Goal: Task Accomplishment & Management: Use online tool/utility

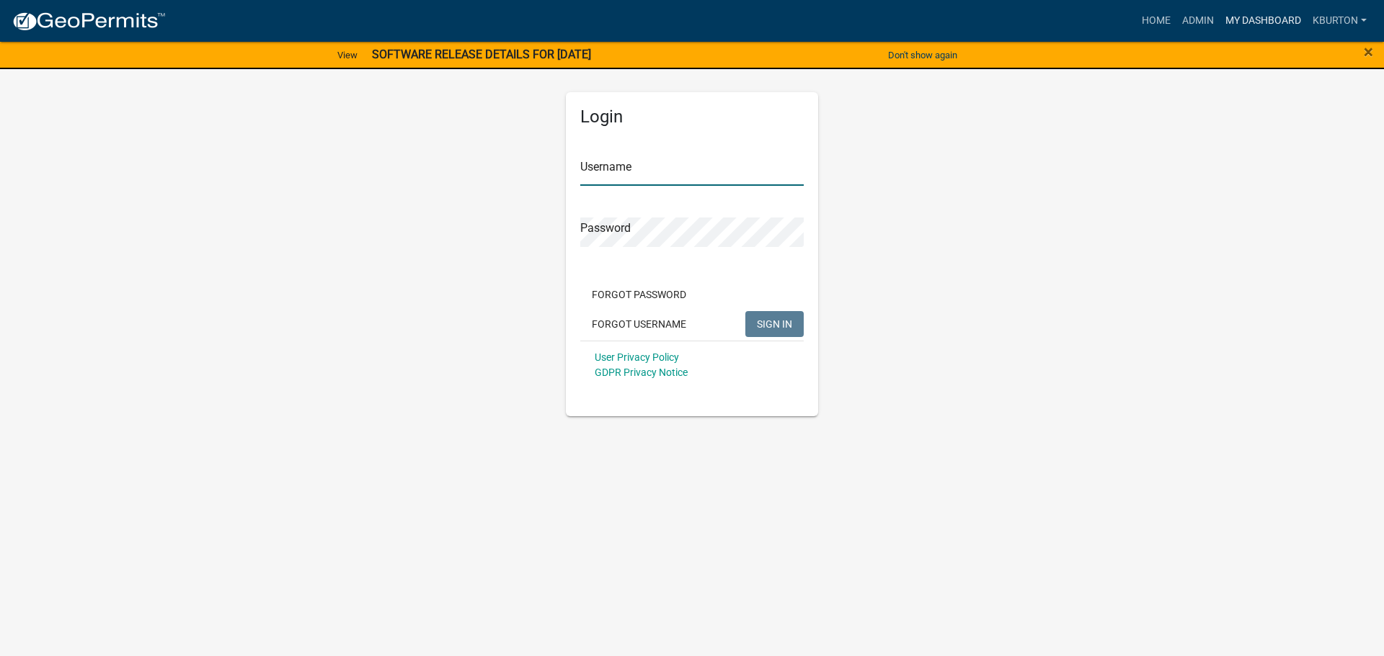
type input "kburton"
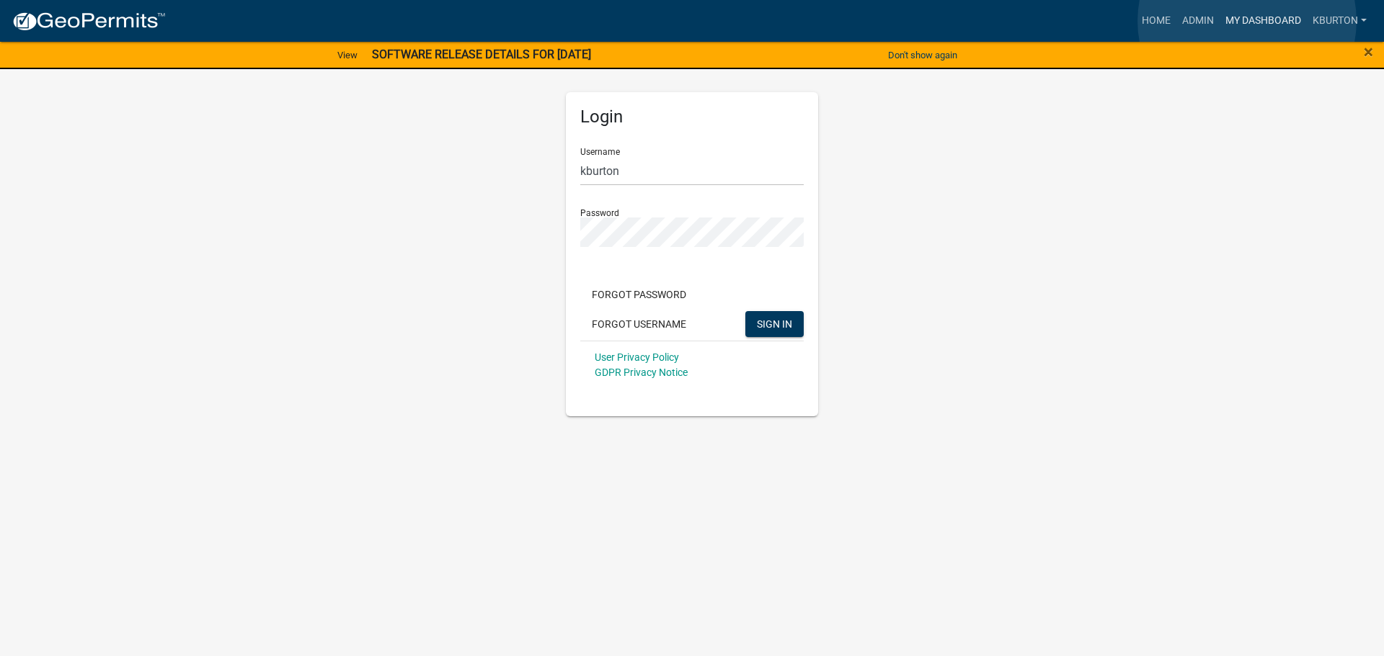
click at [1247, 21] on link "My Dashboard" at bounding box center [1262, 20] width 87 height 27
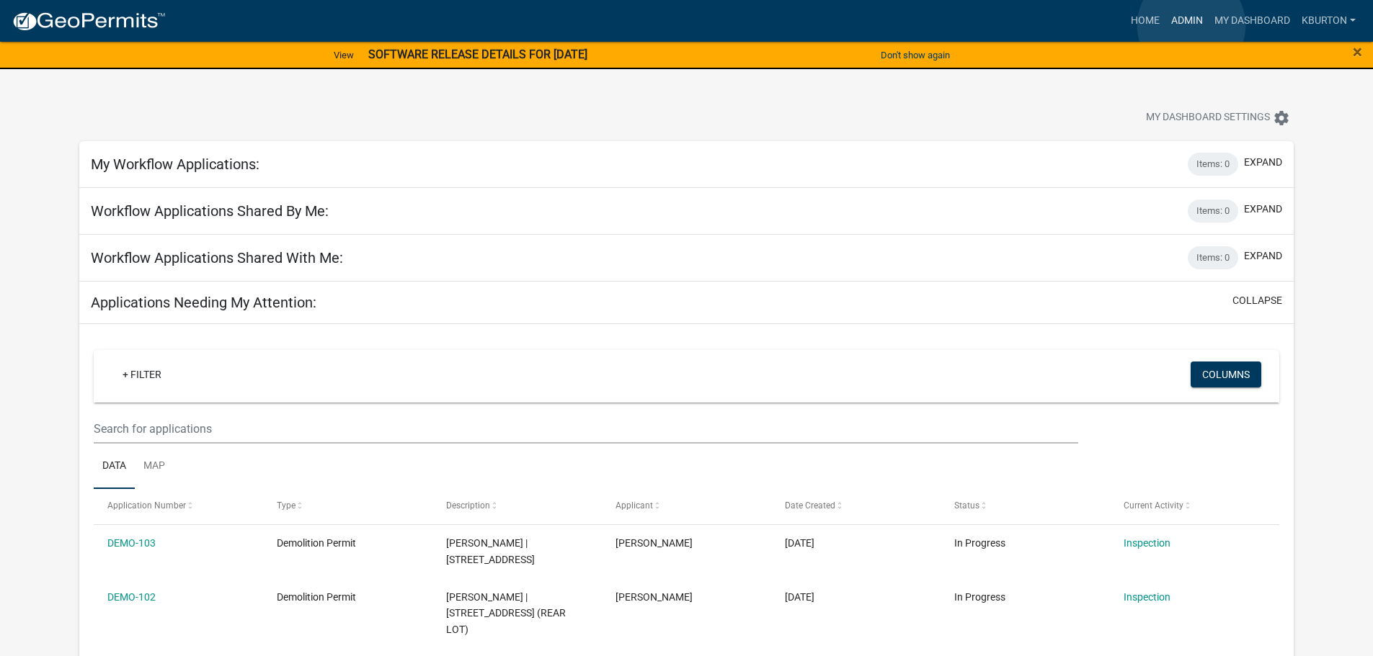
click at [1191, 25] on link "Admin" at bounding box center [1186, 20] width 43 height 27
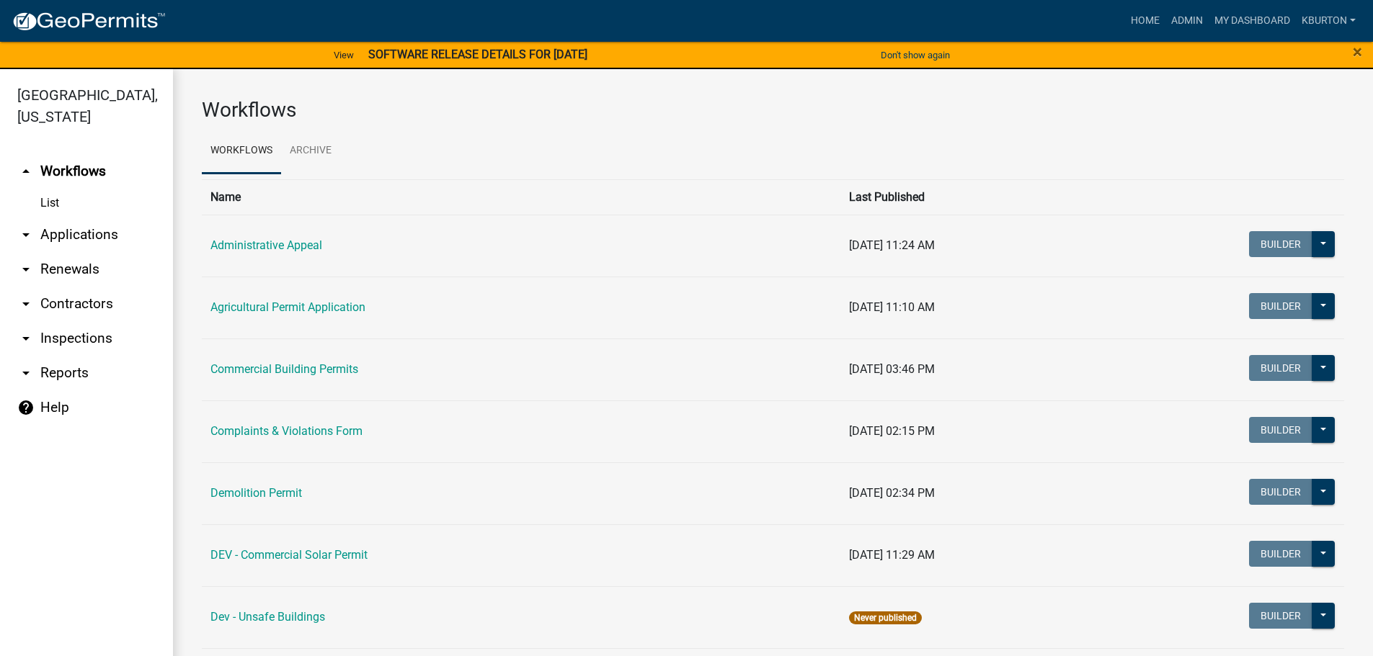
click at [100, 321] on link "arrow_drop_down Inspections" at bounding box center [86, 338] width 173 height 35
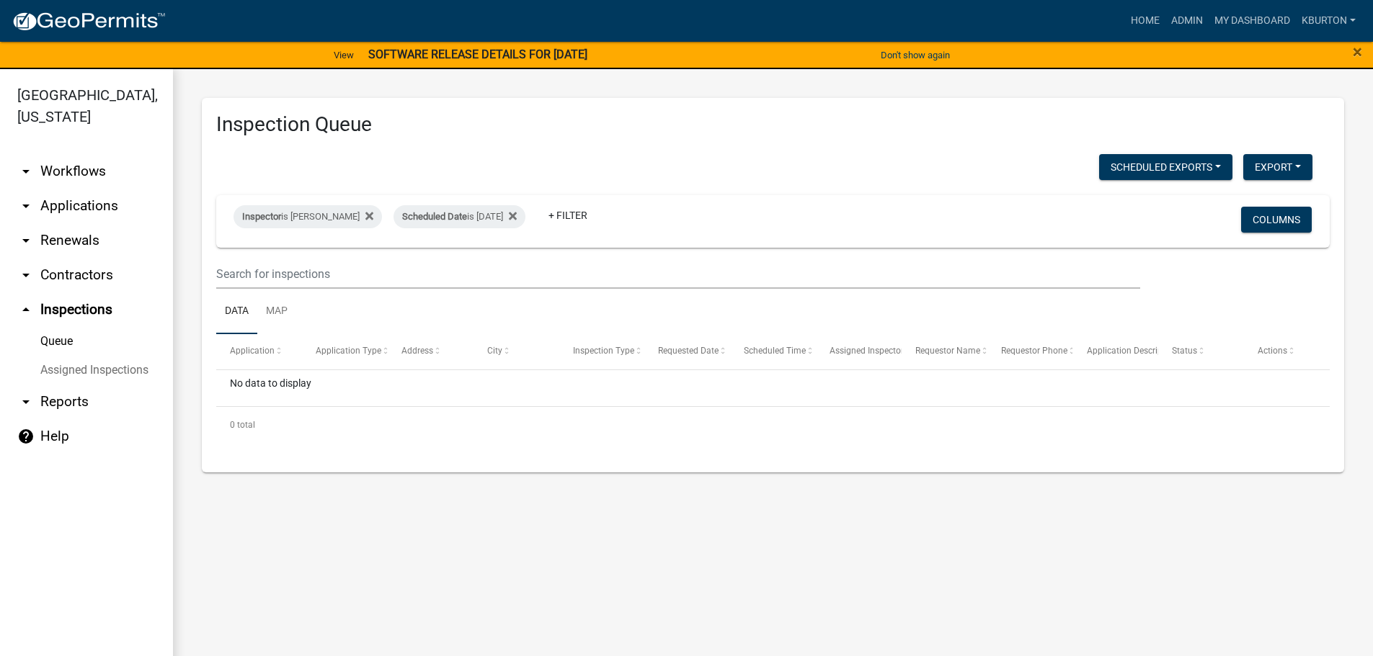
click at [116, 356] on link "Assigned Inspections" at bounding box center [86, 370] width 173 height 29
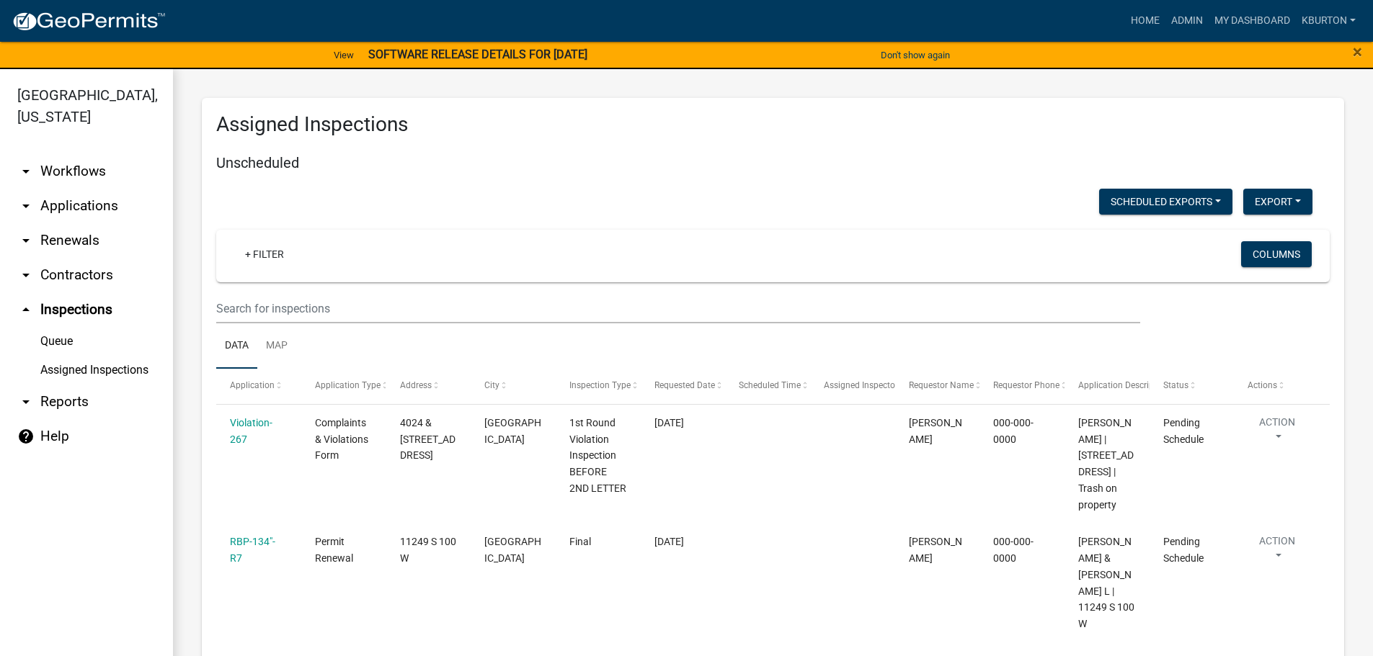
click at [67, 327] on link "Queue" at bounding box center [86, 341] width 173 height 29
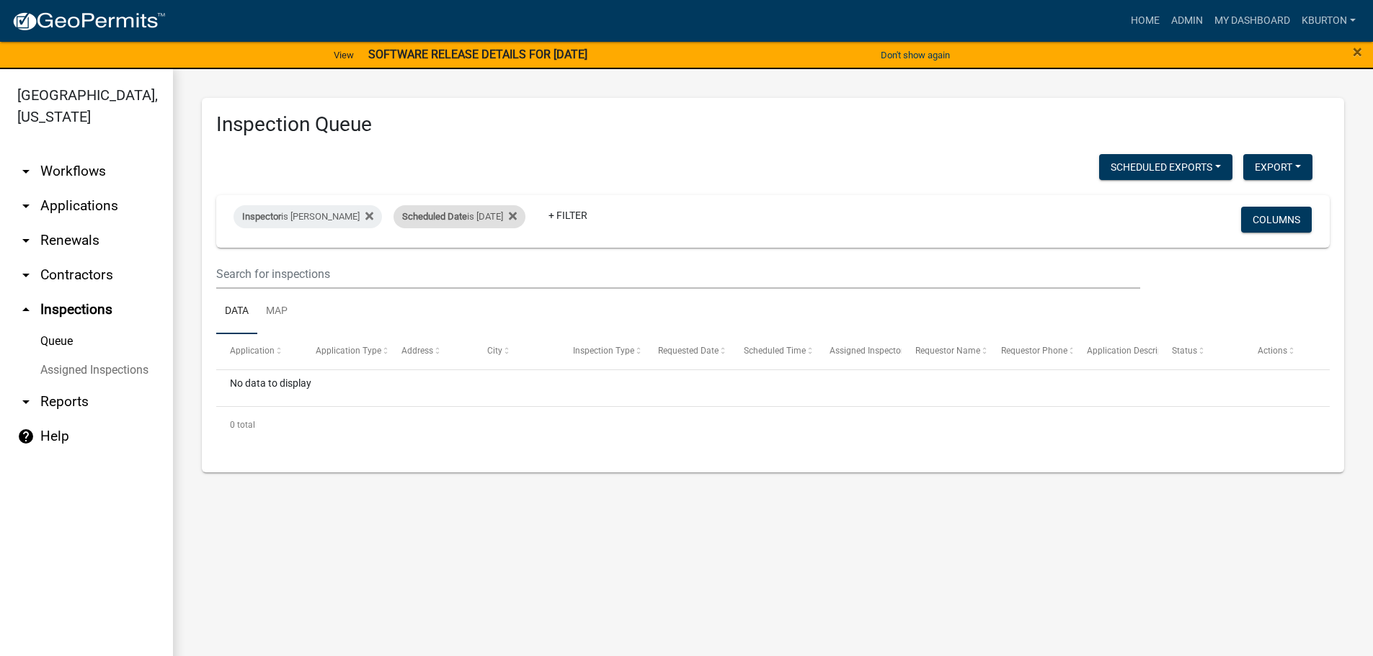
click at [459, 213] on div "Scheduled Date is [DATE]" at bounding box center [459, 216] width 132 height 23
click at [504, 270] on input "[DATE]" at bounding box center [461, 271] width 101 height 30
type input "[DATE]"
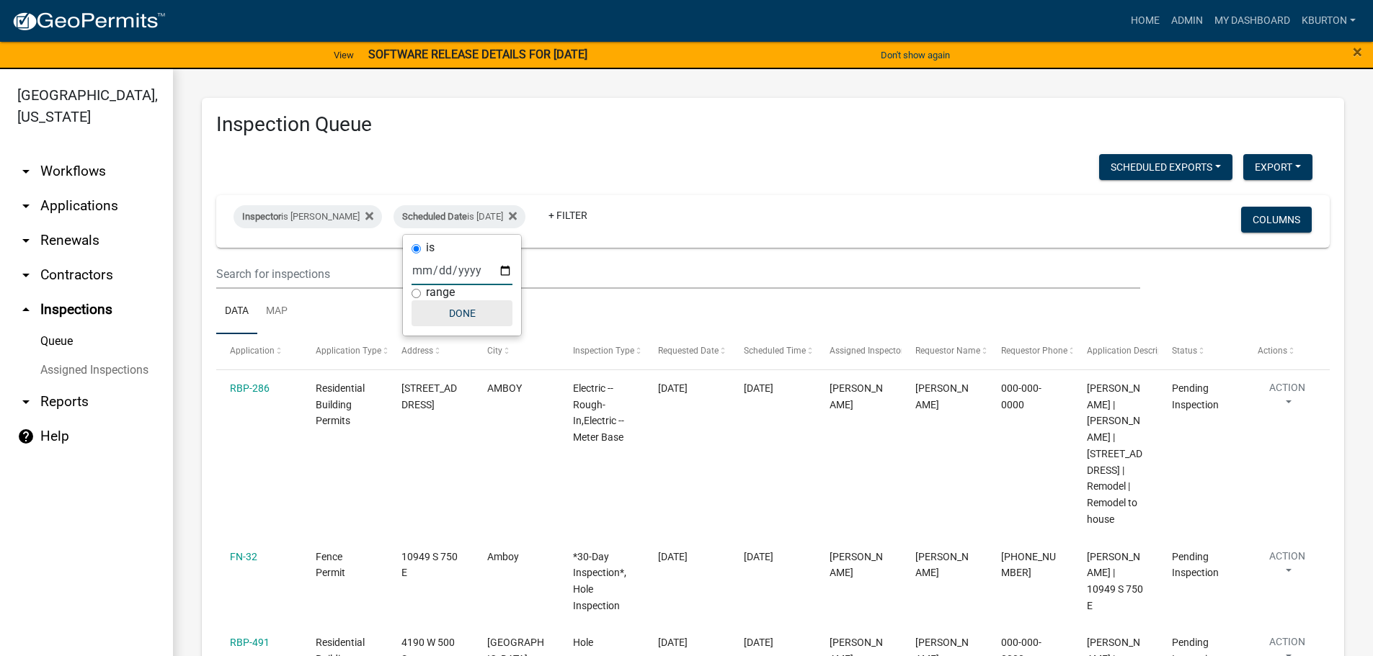
click at [465, 317] on button "Done" at bounding box center [461, 313] width 101 height 26
click at [1249, 215] on button "Columns" at bounding box center [1276, 220] width 71 height 26
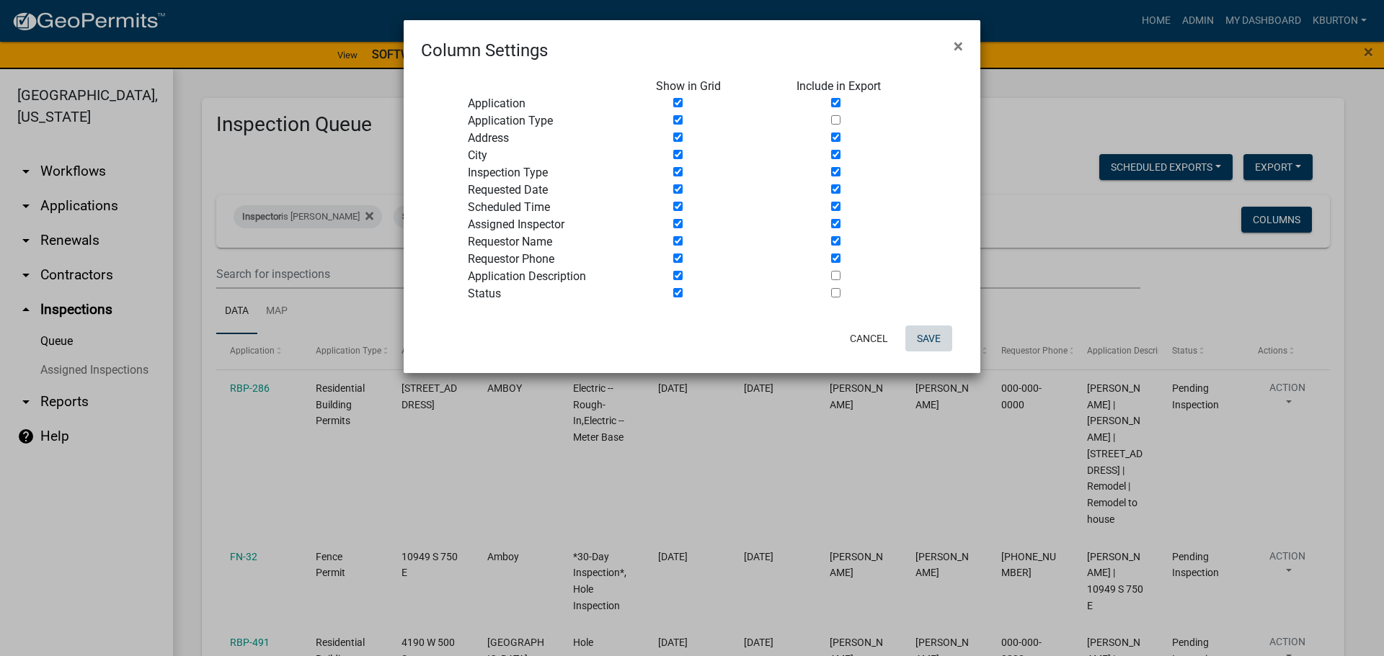
click at [919, 336] on button "Save" at bounding box center [928, 339] width 47 height 26
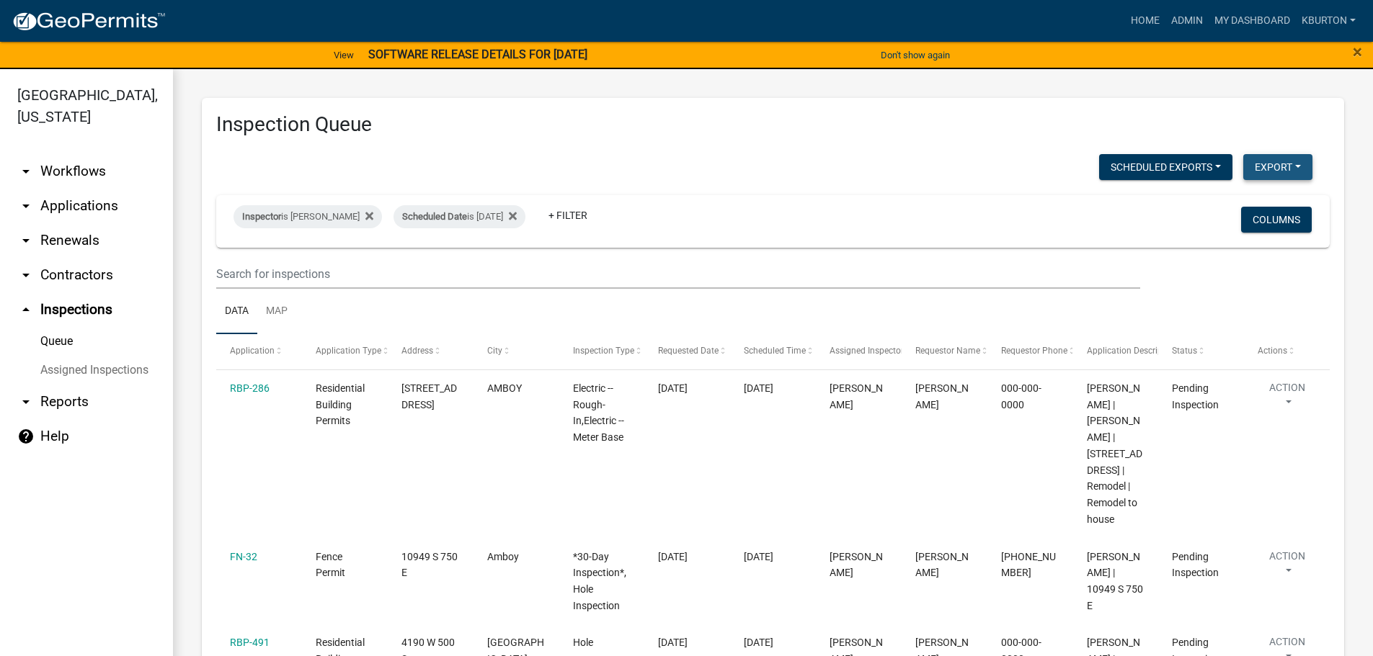
click at [1268, 169] on button "Export" at bounding box center [1277, 167] width 69 height 26
click at [1230, 201] on button "Excel Format (.xlsx)" at bounding box center [1244, 204] width 135 height 35
